Goal: Task Accomplishment & Management: Manage account settings

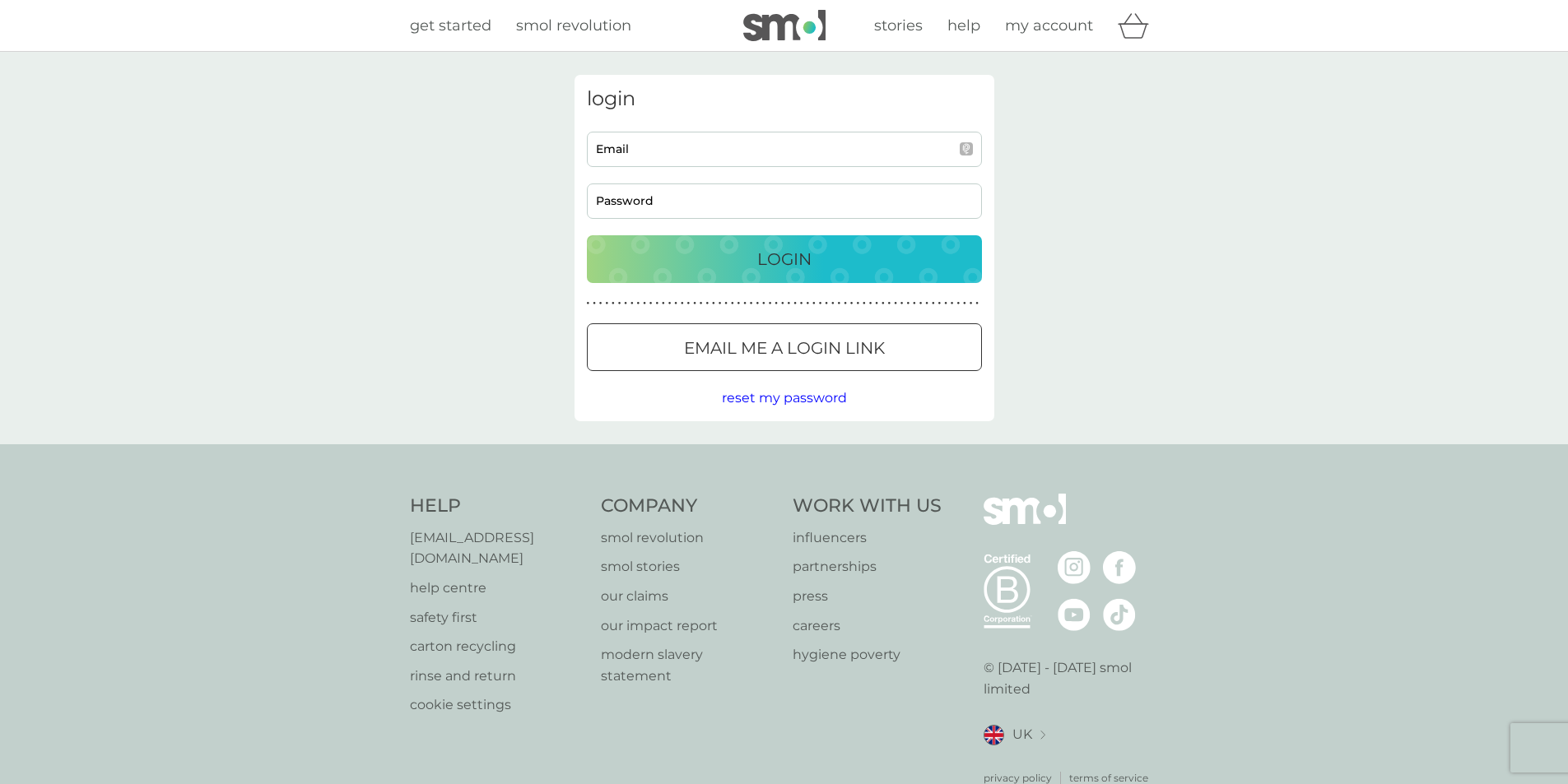
type input "[EMAIL_ADDRESS][DOMAIN_NAME]"
click at [801, 255] on p "Login" at bounding box center [784, 259] width 54 height 26
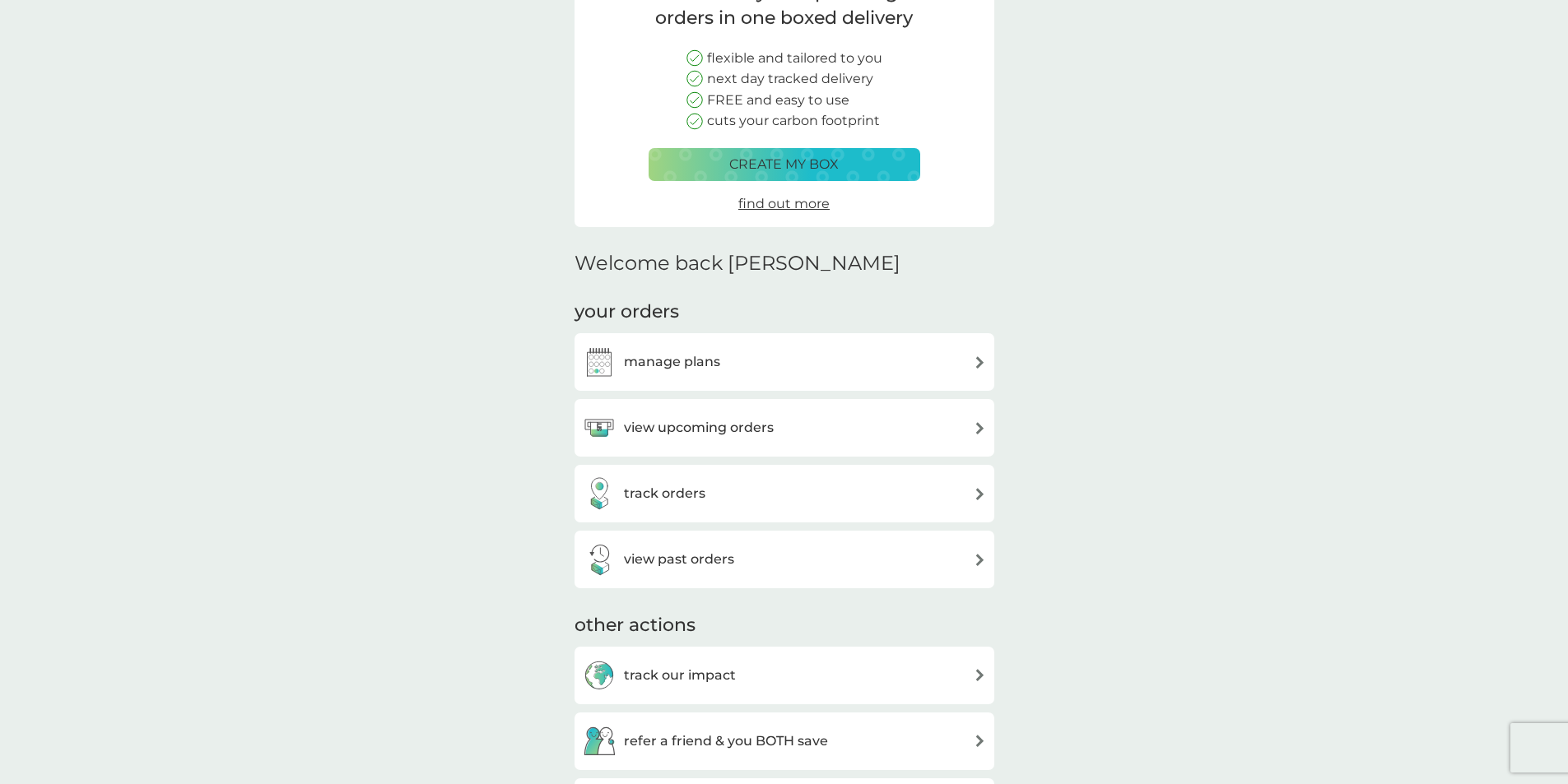
scroll to position [411, 0]
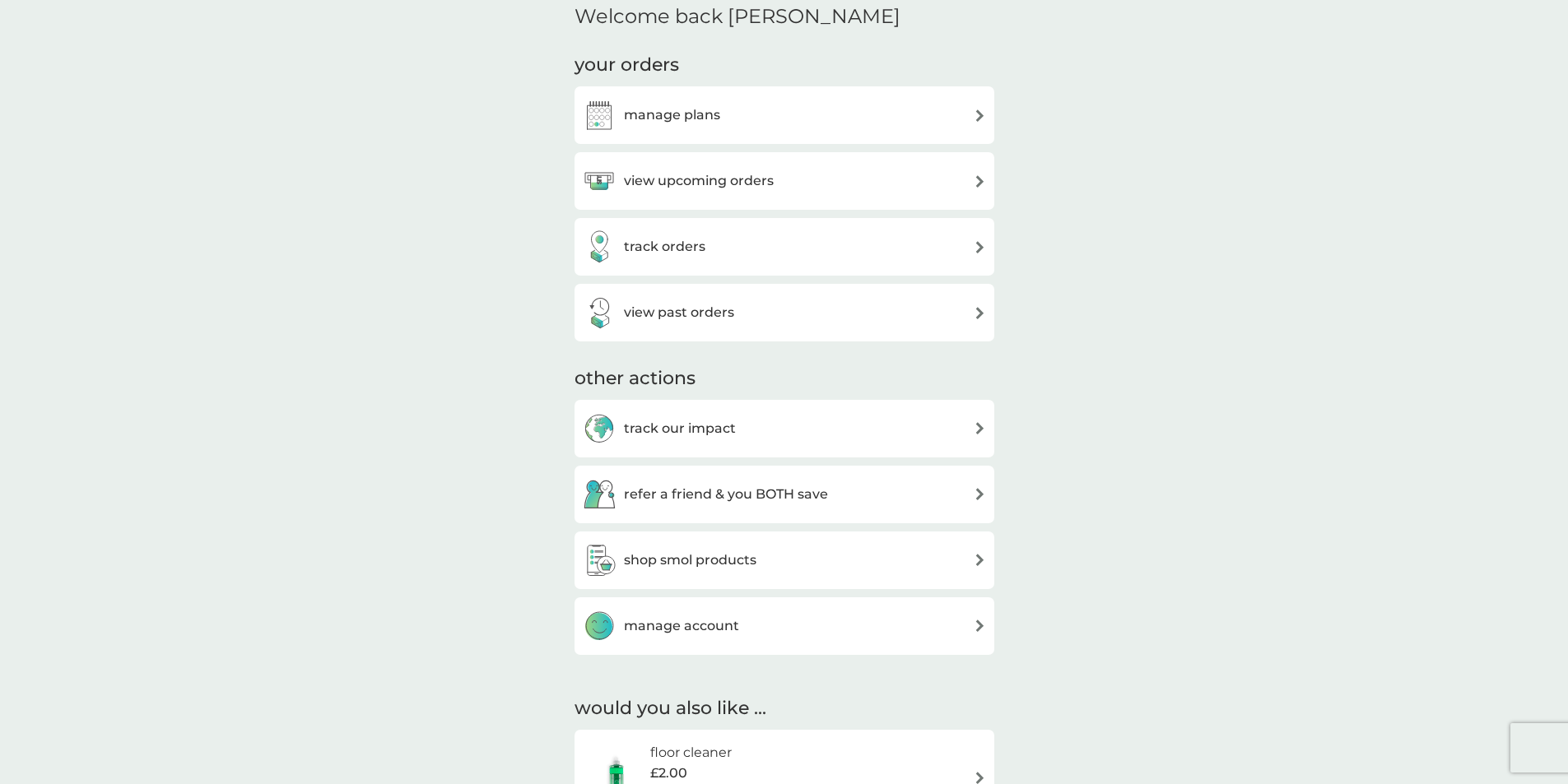
click at [919, 242] on div "track orders" at bounding box center [784, 247] width 403 height 33
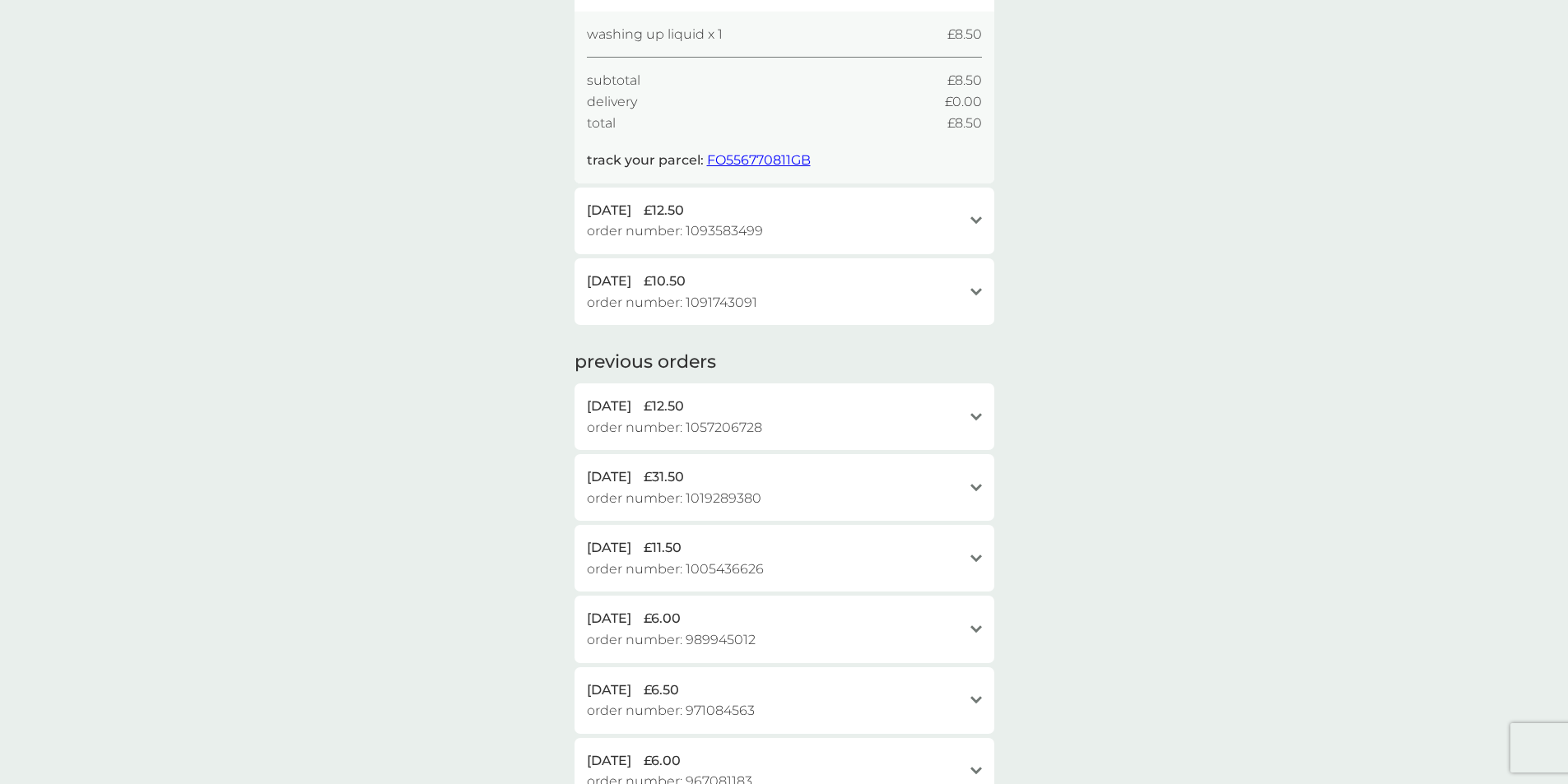
scroll to position [247, 0]
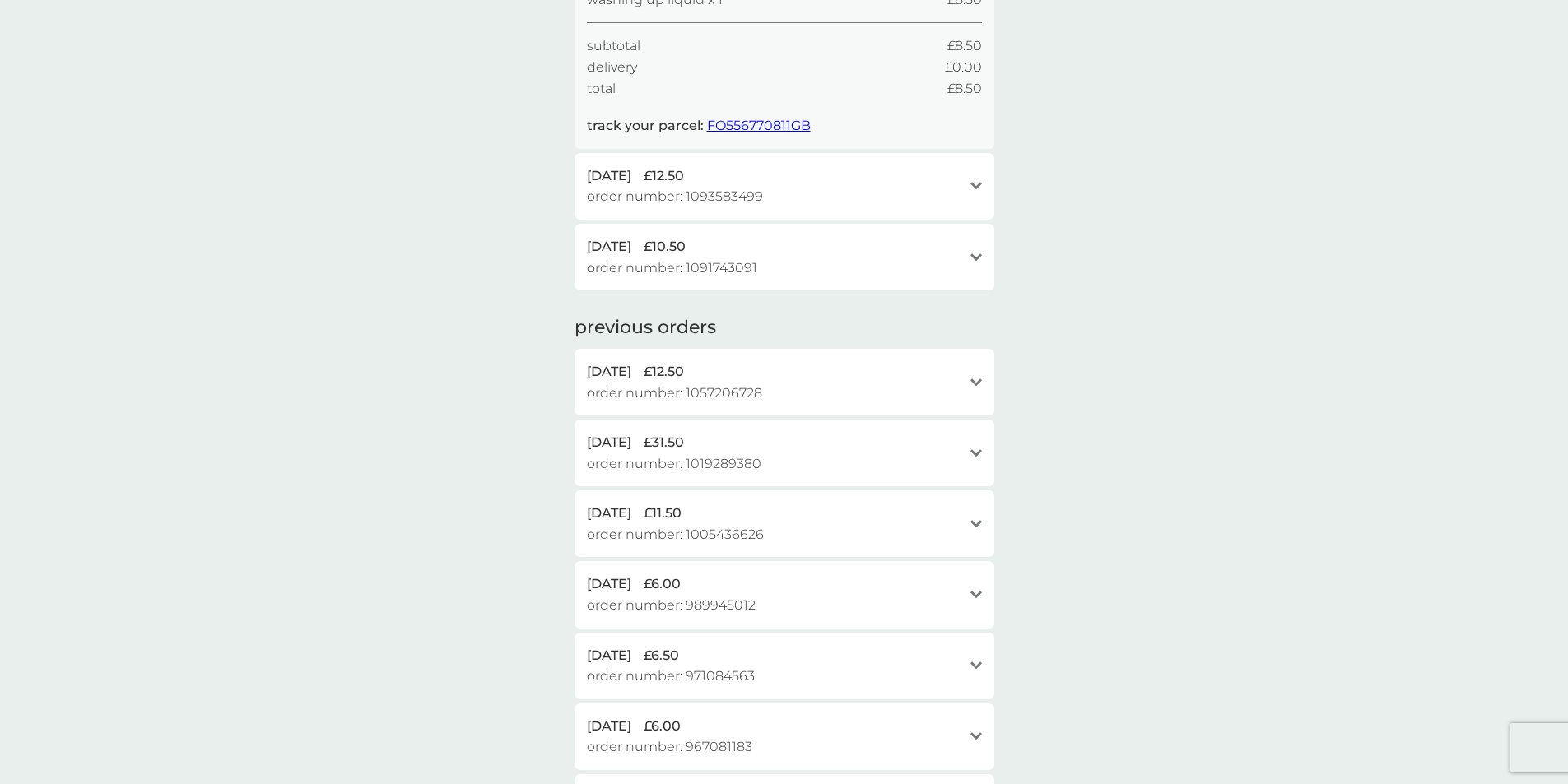
click at [960, 381] on div "21 Jul 2025 £12.50" at bounding box center [774, 371] width 375 height 21
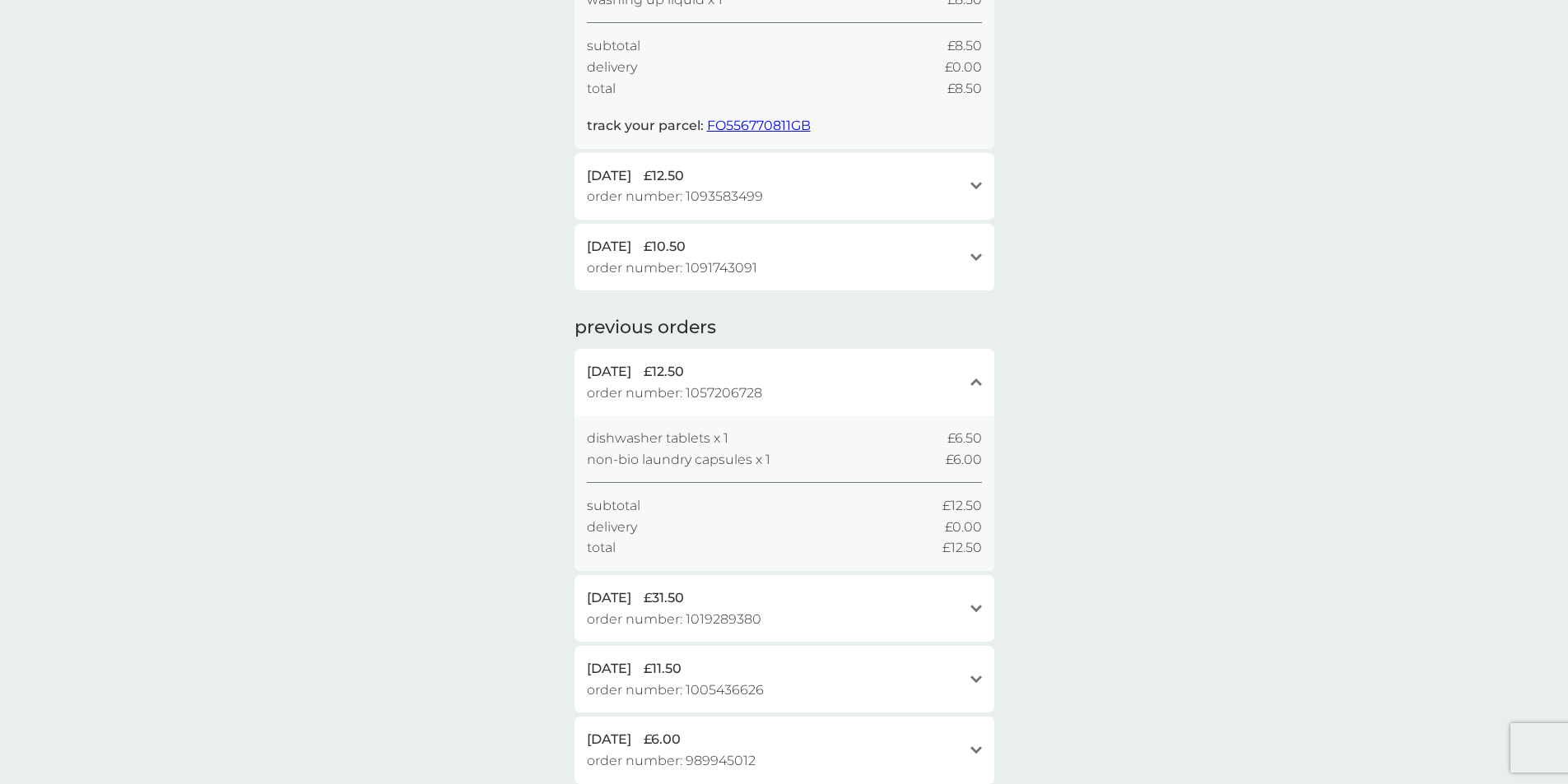
click at [960, 381] on div "21 Jul 2025 £12.50" at bounding box center [774, 371] width 375 height 21
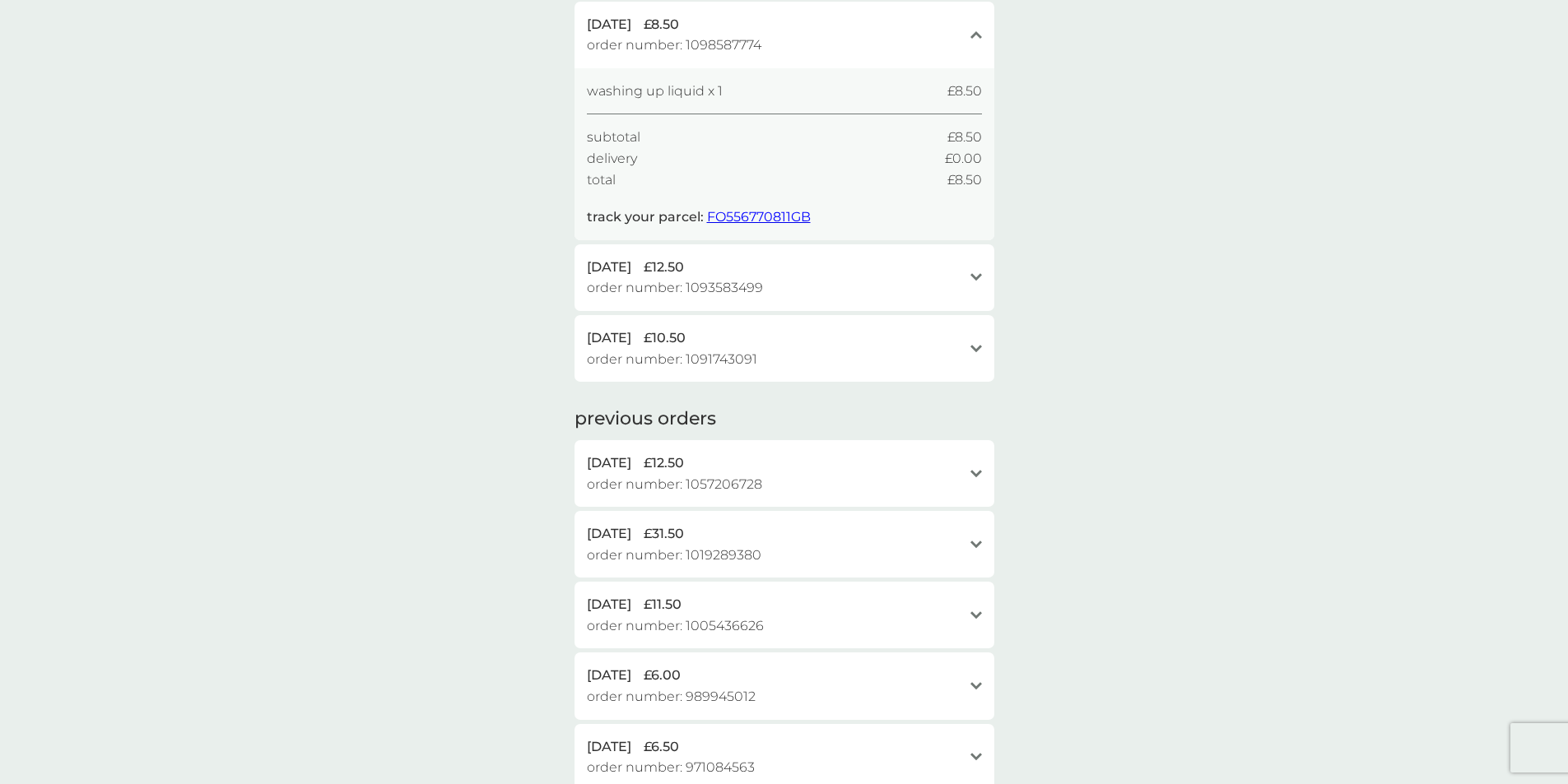
scroll to position [0, 0]
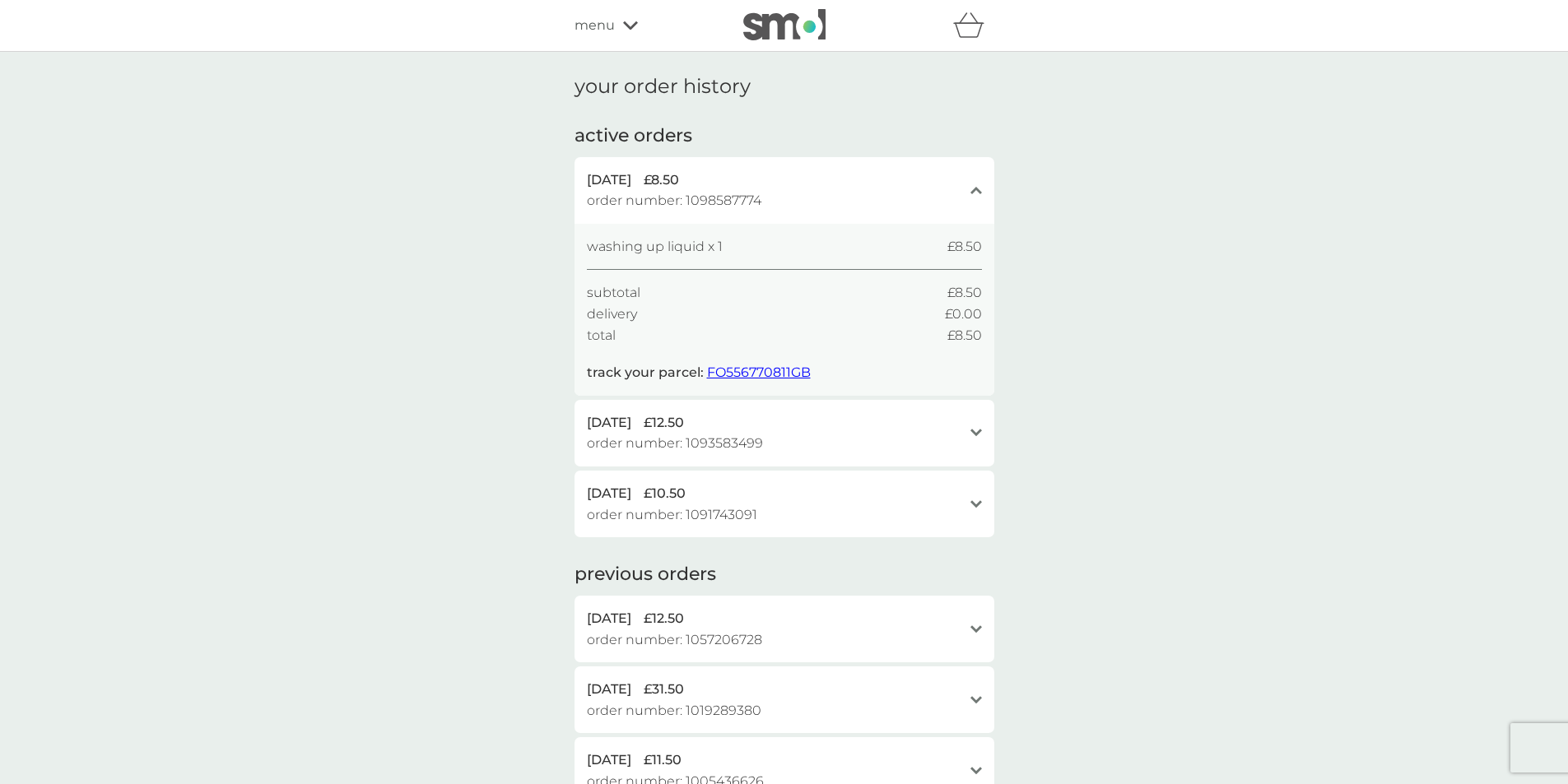
click at [595, 29] on span "menu" at bounding box center [595, 25] width 41 height 21
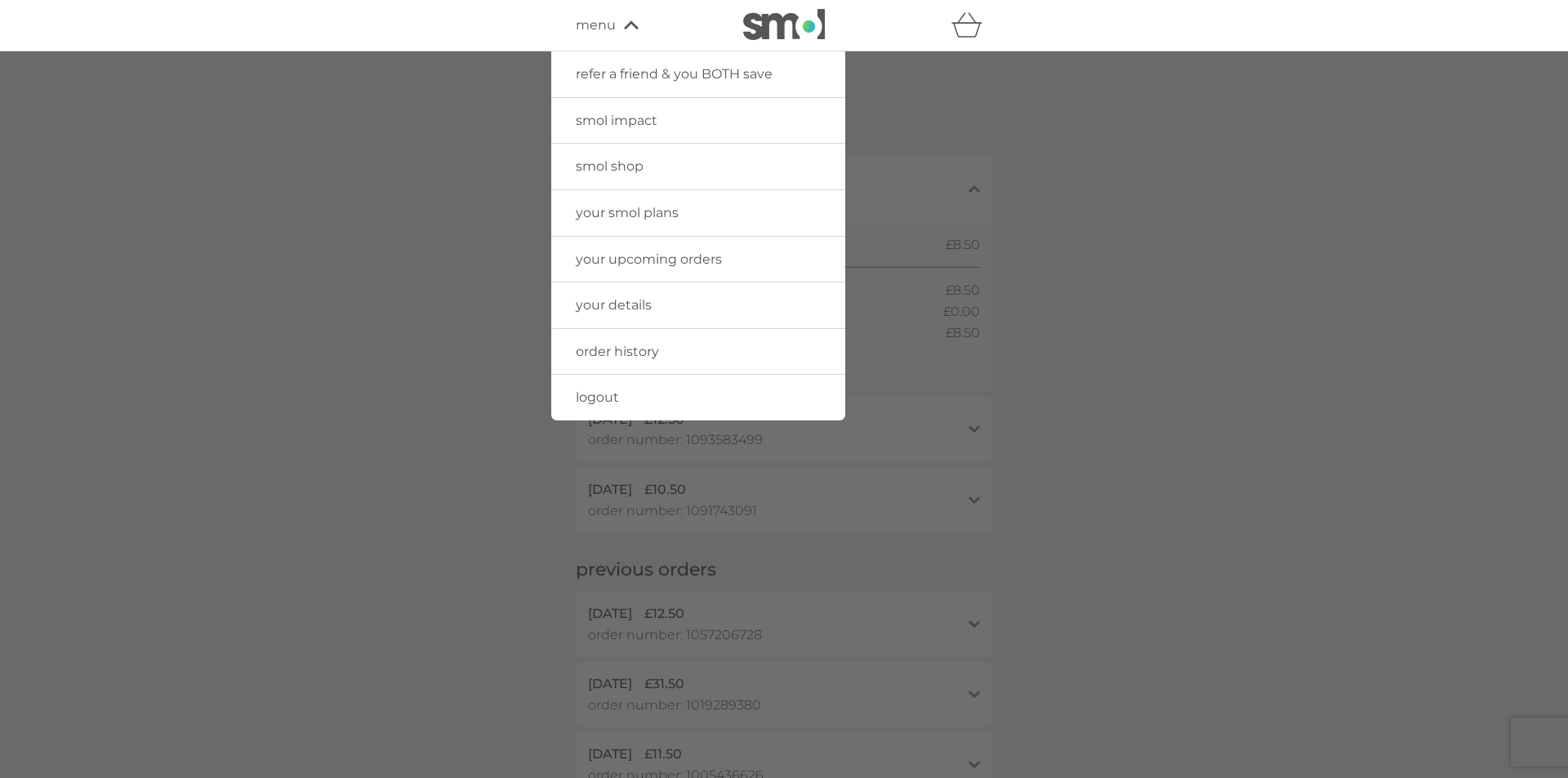
click at [688, 263] on span "your upcoming orders" at bounding box center [649, 259] width 146 height 15
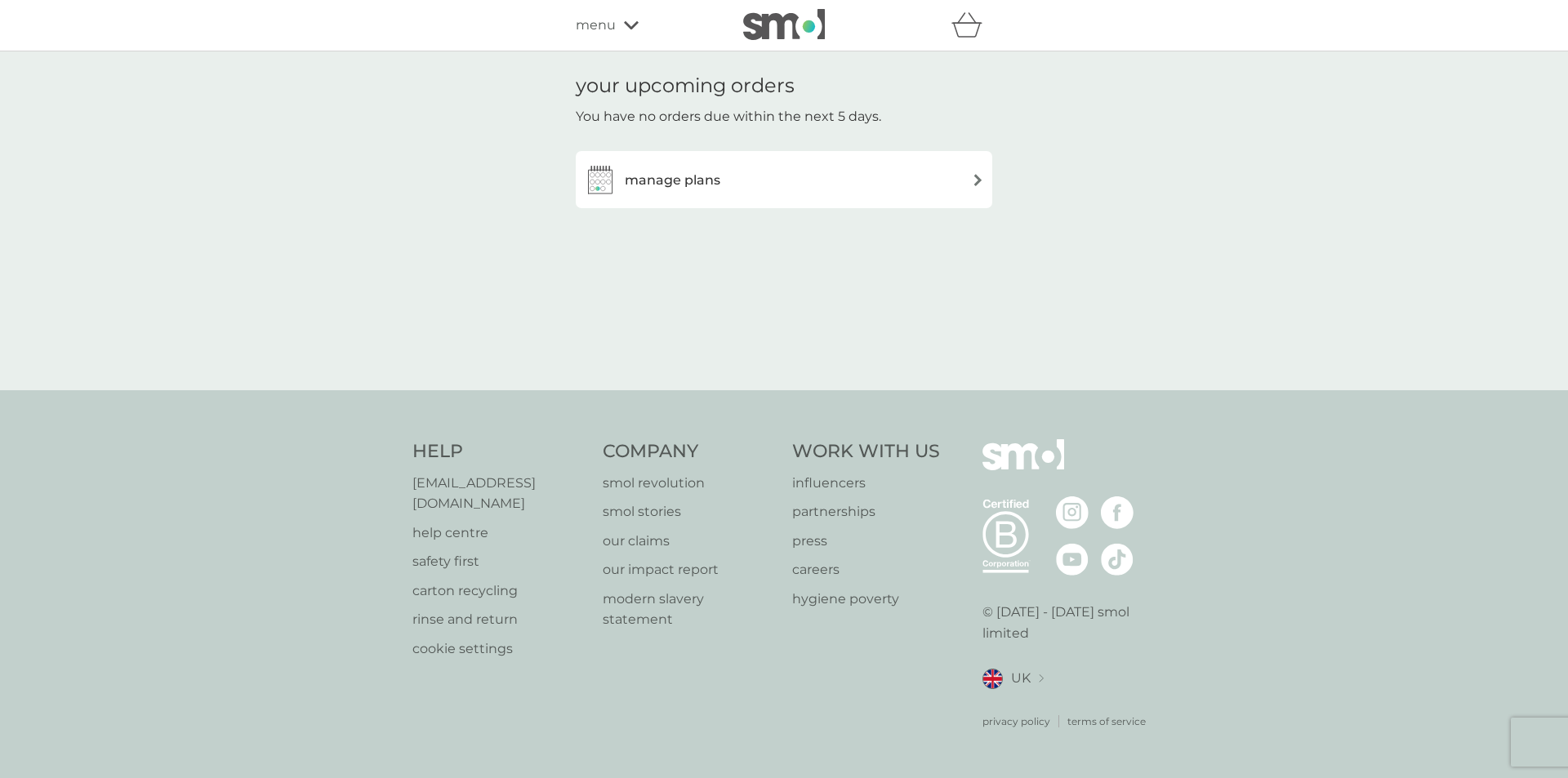
click at [811, 176] on div "manage plans" at bounding box center [784, 179] width 400 height 33
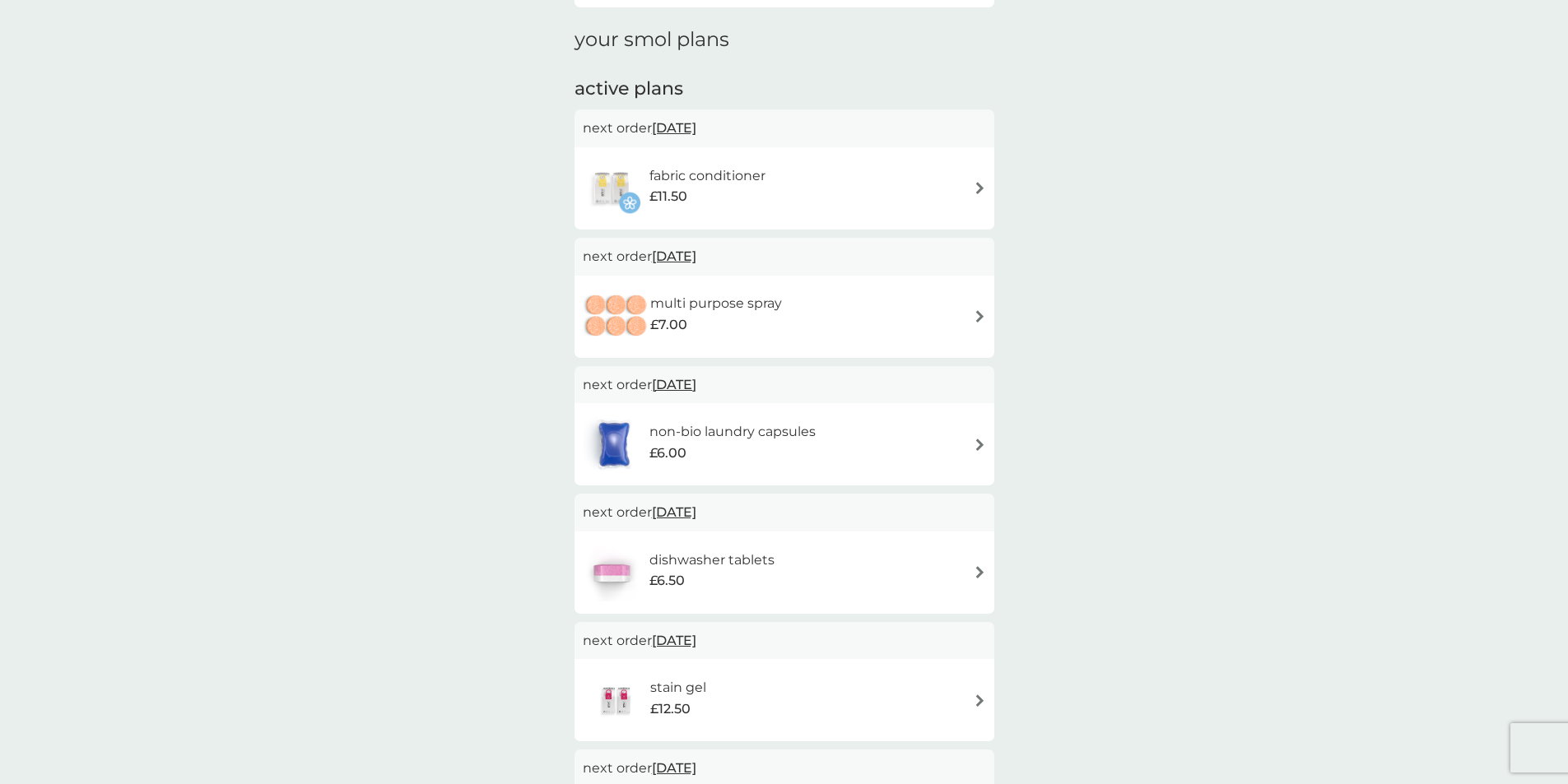
scroll to position [247, 0]
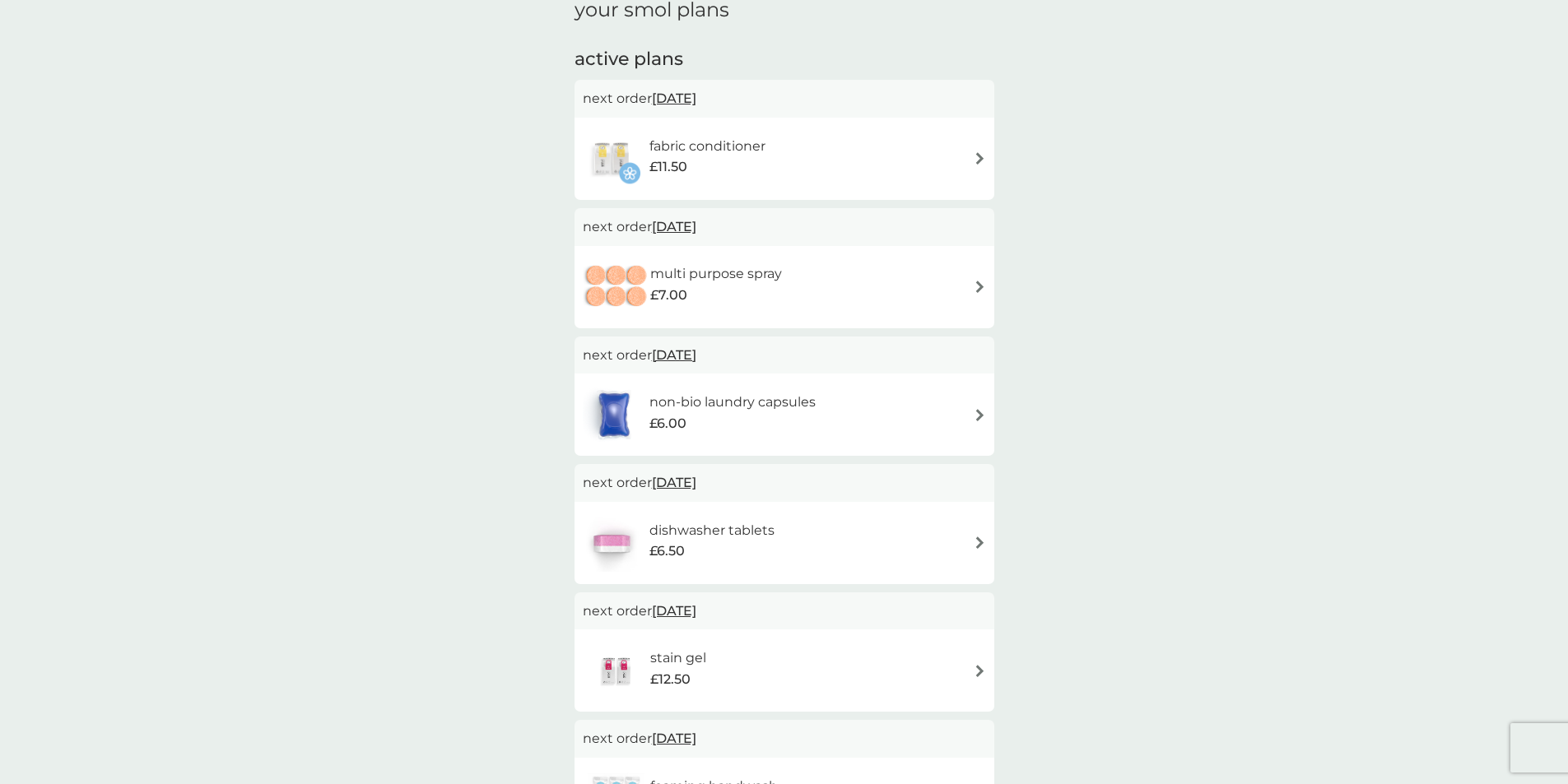
click at [696, 224] on span "28 Sep 2025" at bounding box center [674, 227] width 44 height 32
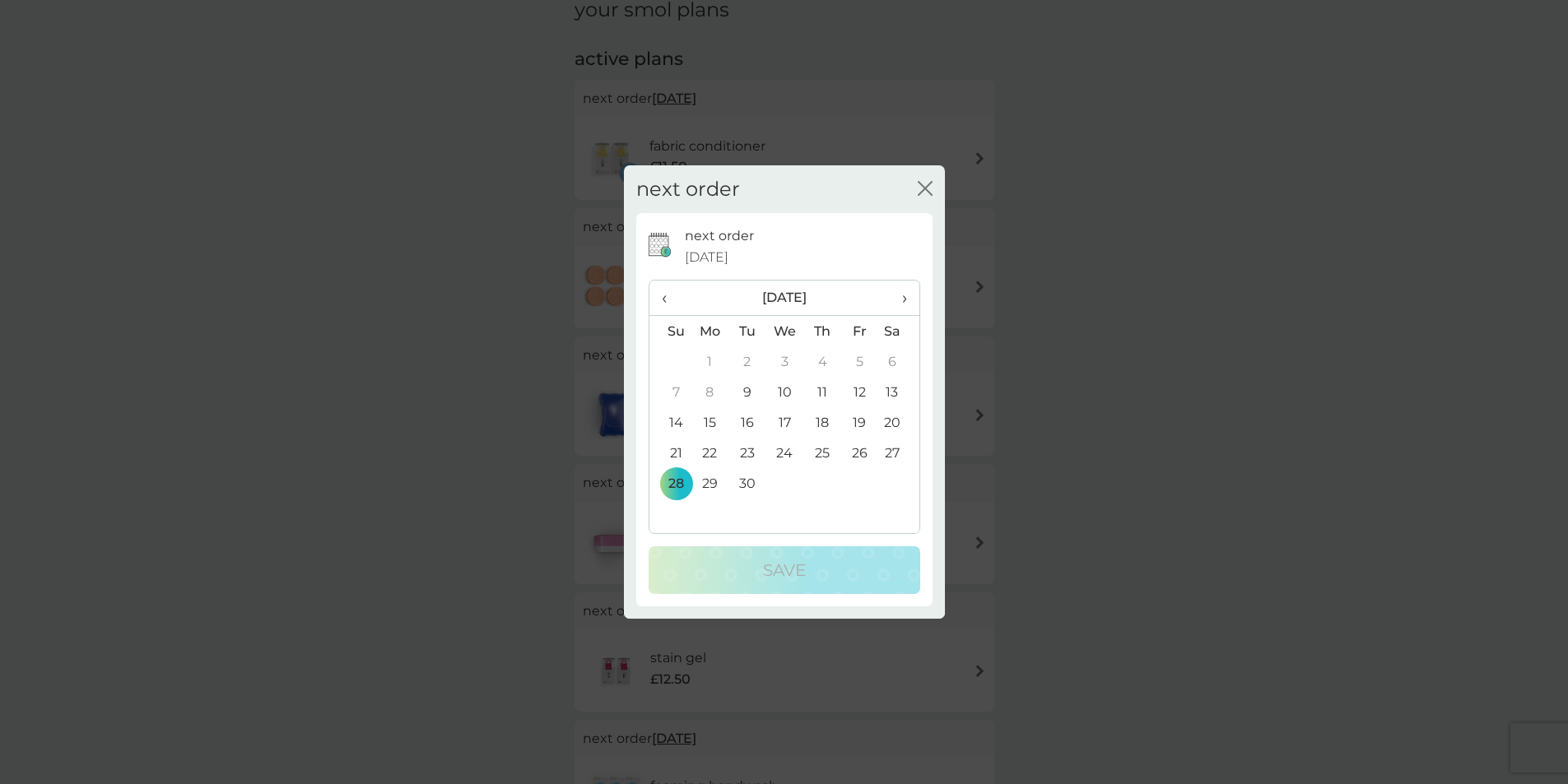
click at [903, 297] on span "›" at bounding box center [898, 297] width 16 height 35
click at [856, 483] on td "31" at bounding box center [859, 483] width 37 height 31
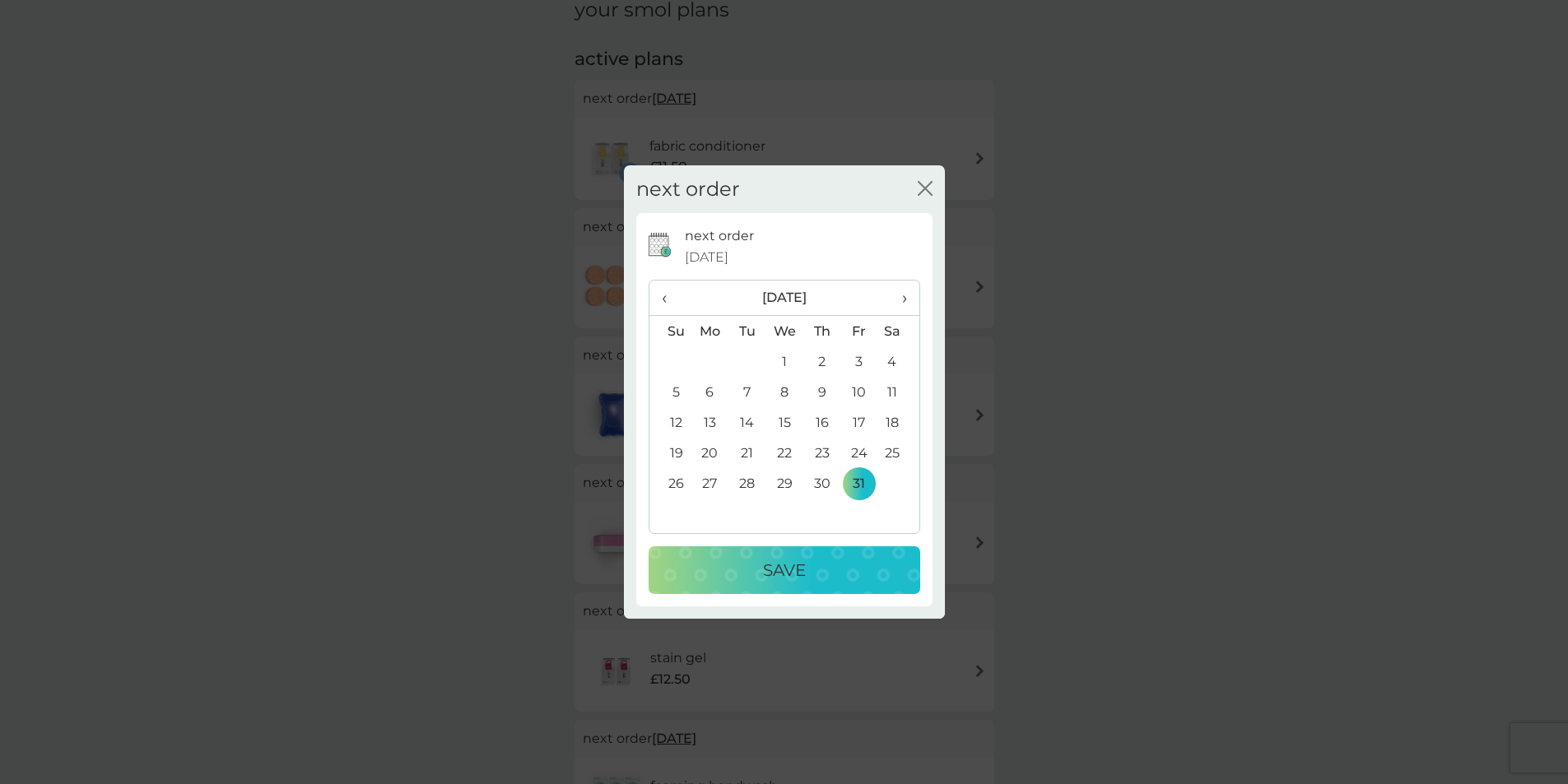
click at [791, 574] on p "Save" at bounding box center [784, 570] width 42 height 26
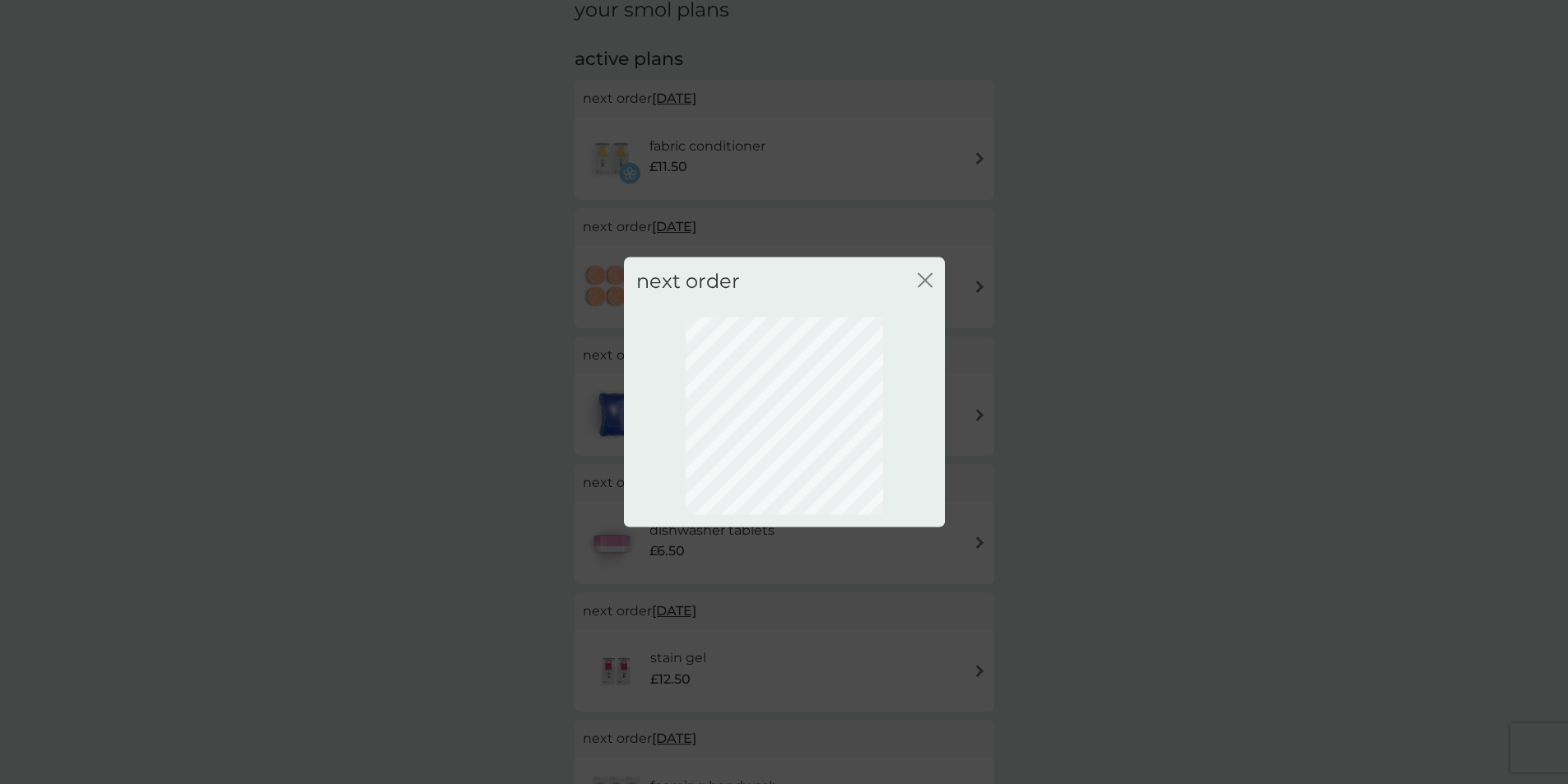
scroll to position [0, 0]
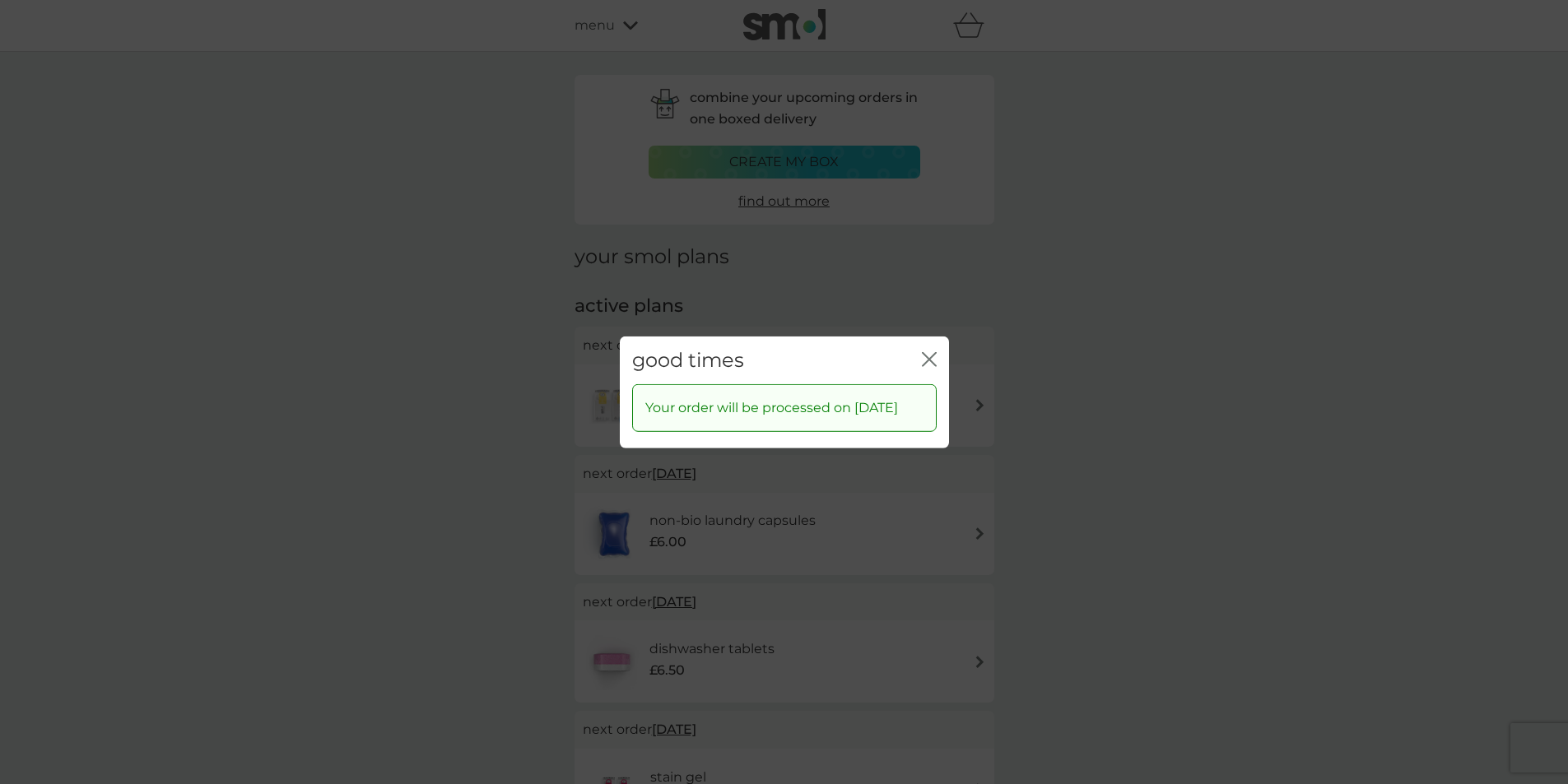
click at [926, 352] on icon "close" at bounding box center [928, 359] width 14 height 14
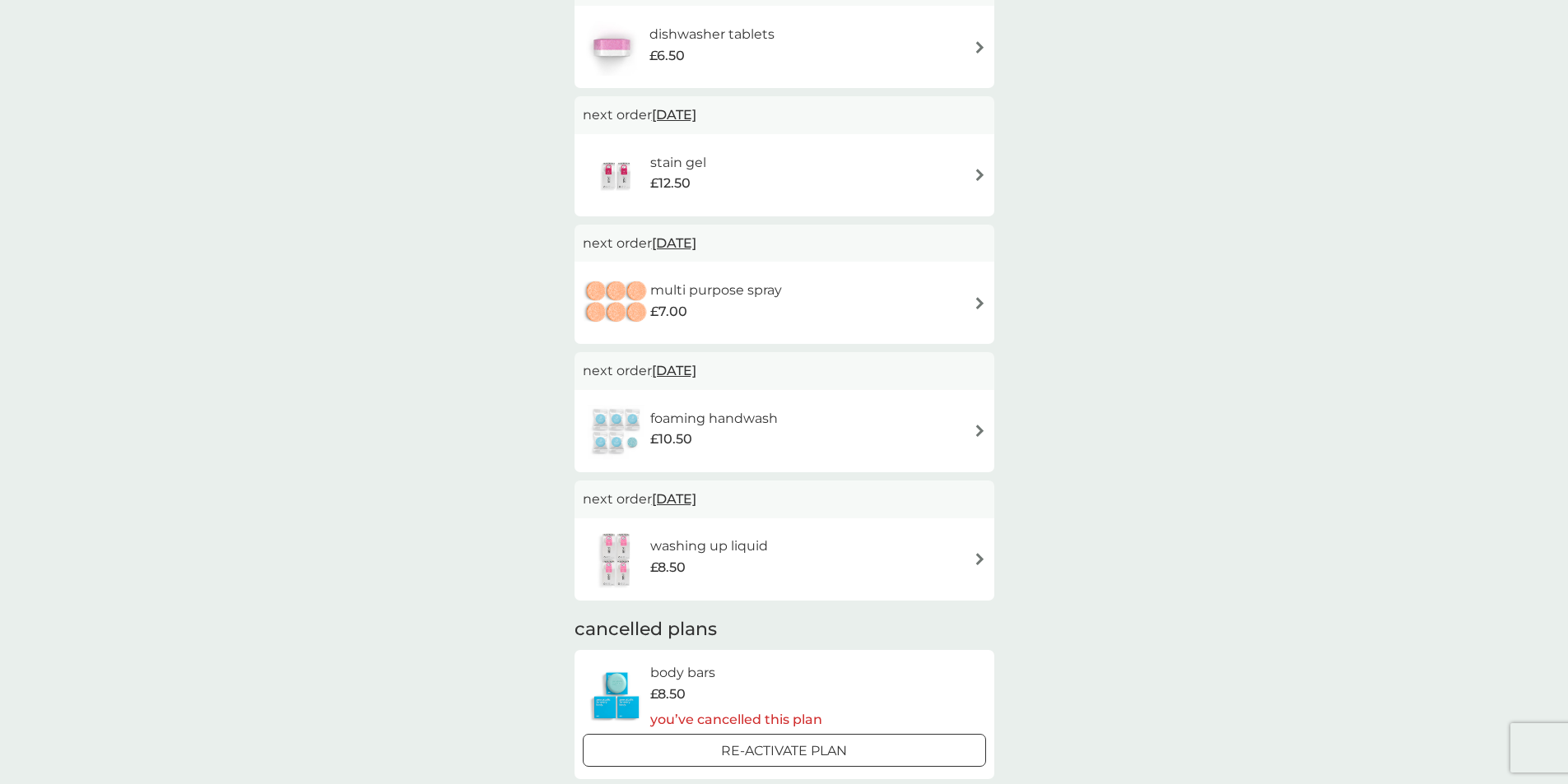
scroll to position [576, 0]
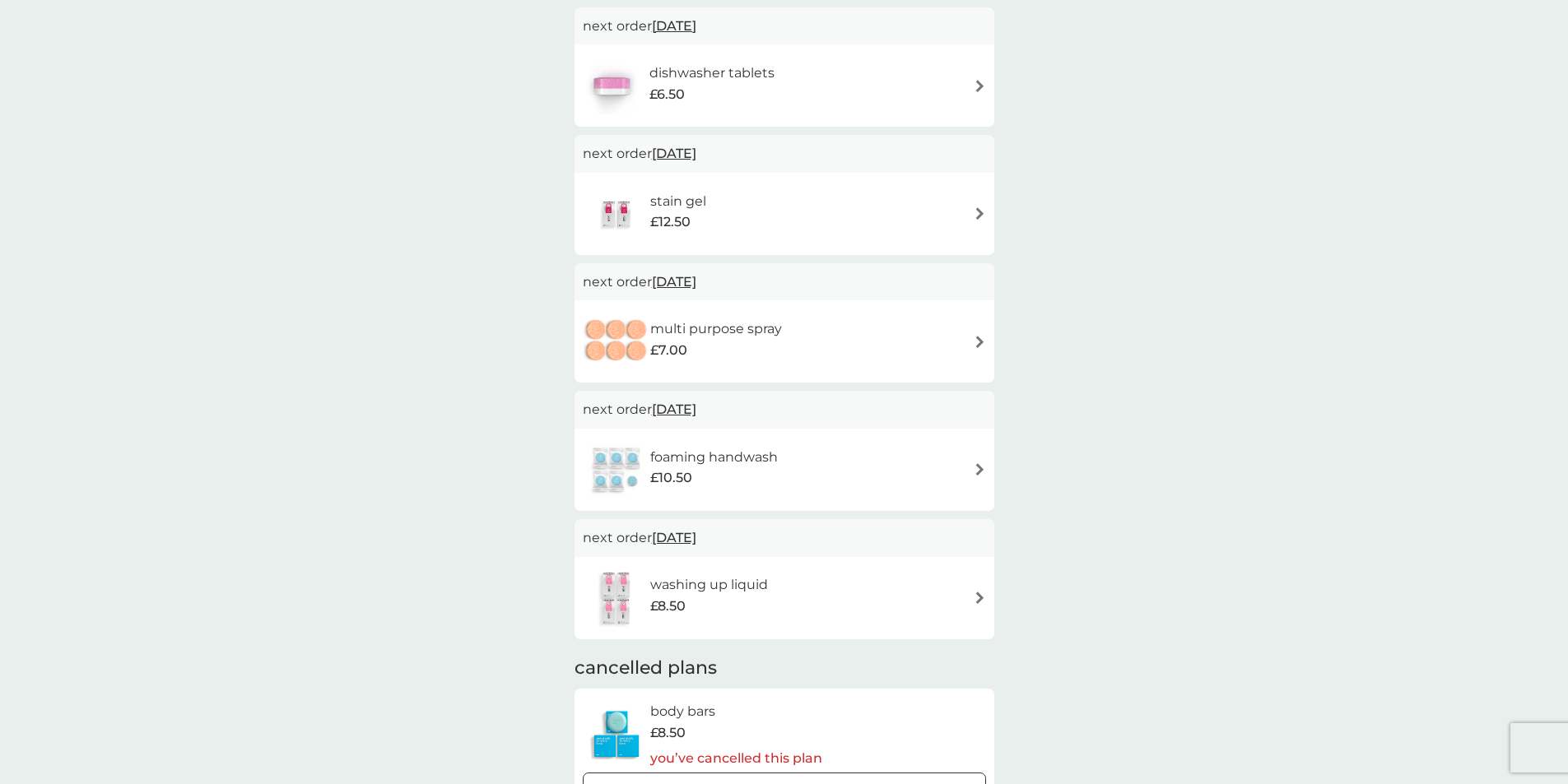
click at [696, 409] on span "30 Dec 2025" at bounding box center [674, 409] width 44 height 32
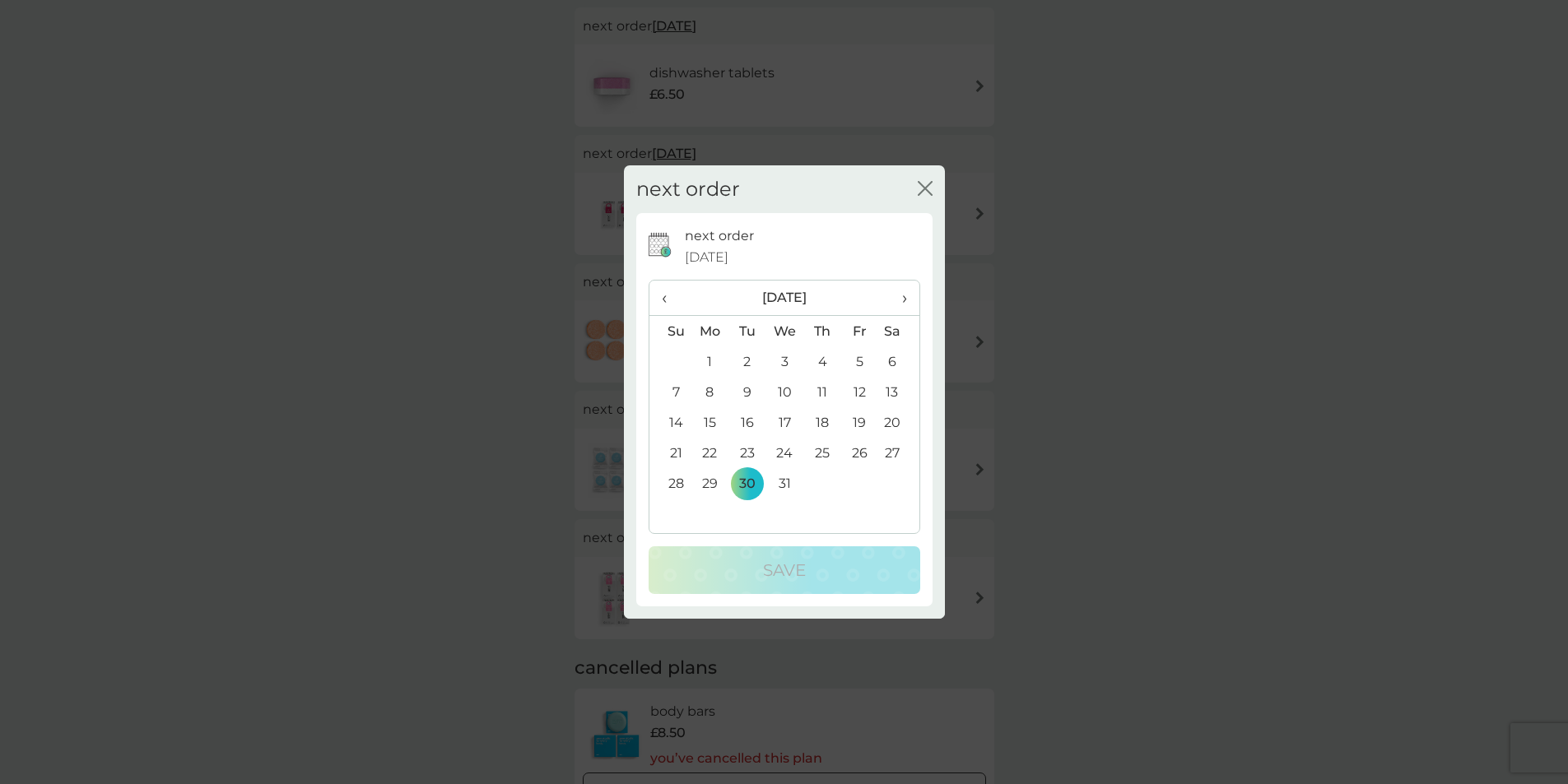
click at [922, 188] on icon "close" at bounding box center [925, 188] width 14 height 14
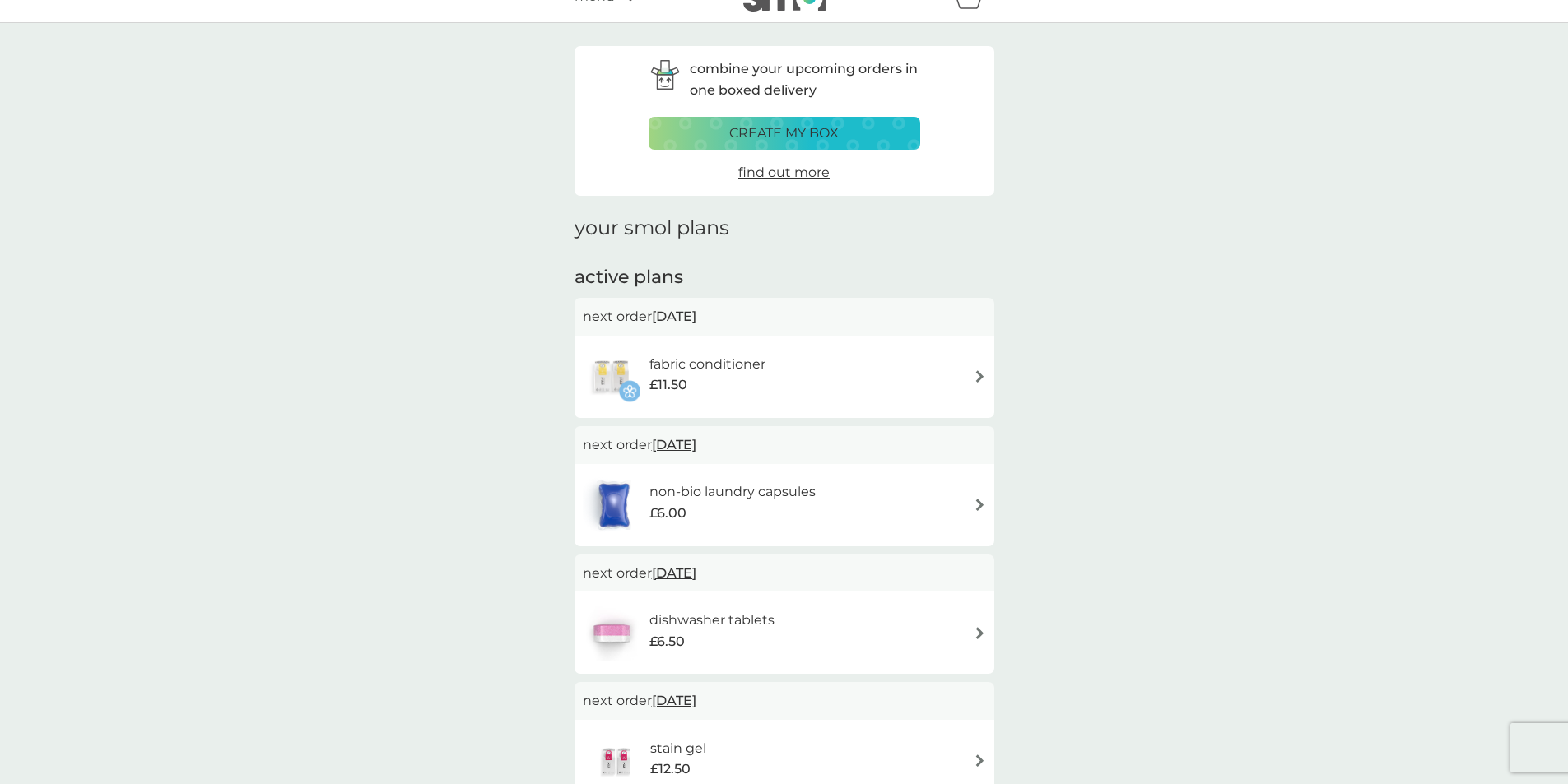
scroll to position [0, 0]
